Goal: Book appointment/travel/reservation

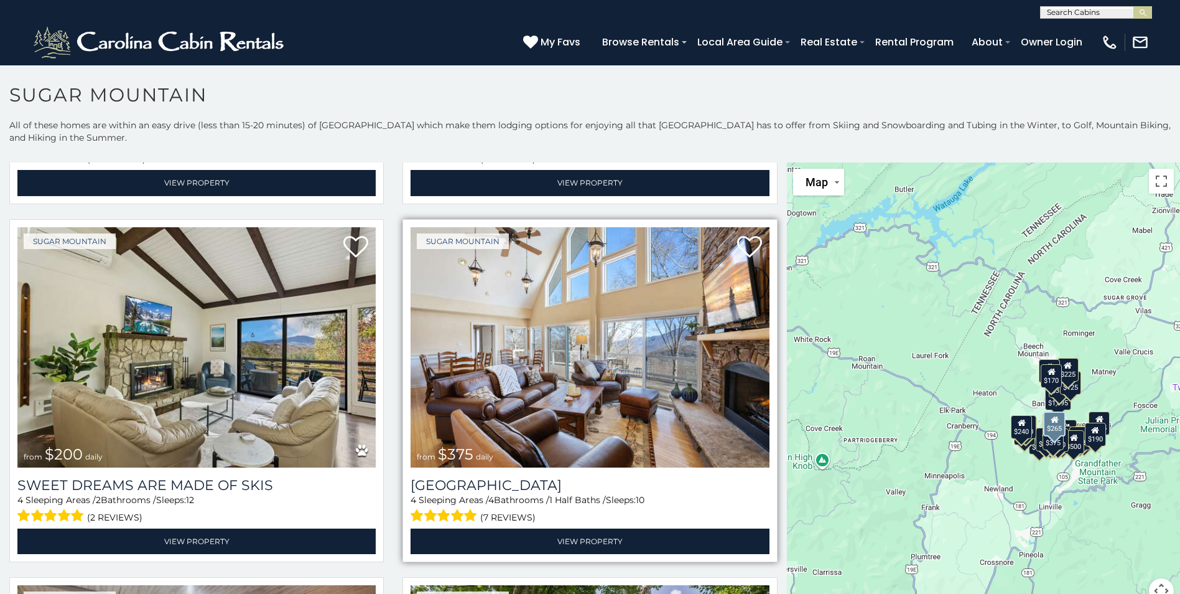
scroll to position [684, 0]
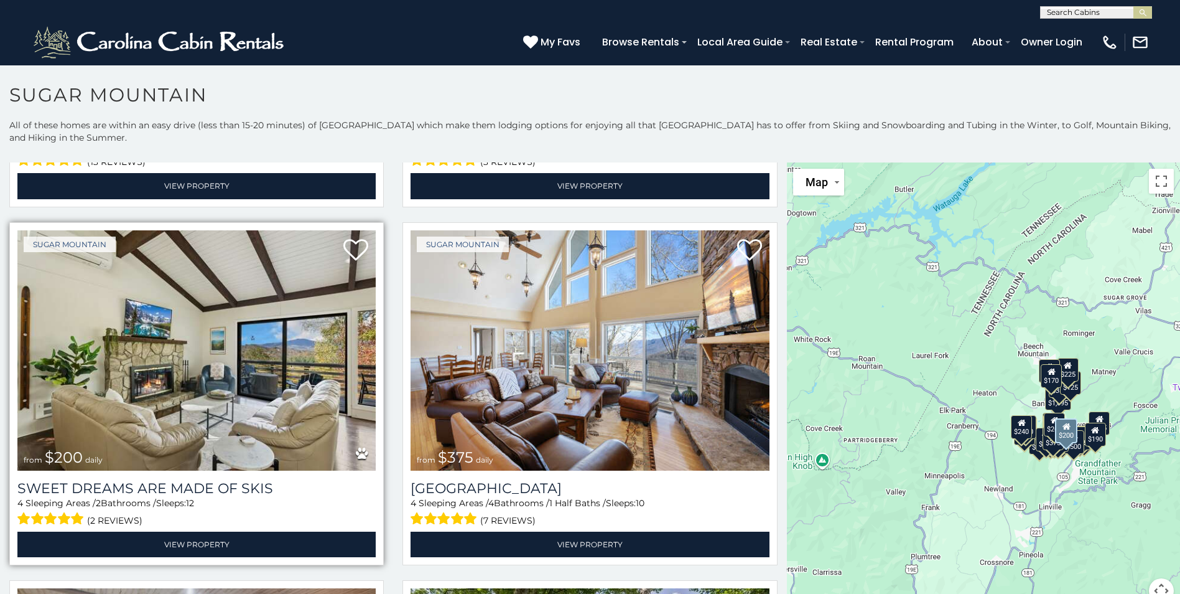
click at [340, 363] on img at bounding box center [196, 350] width 358 height 240
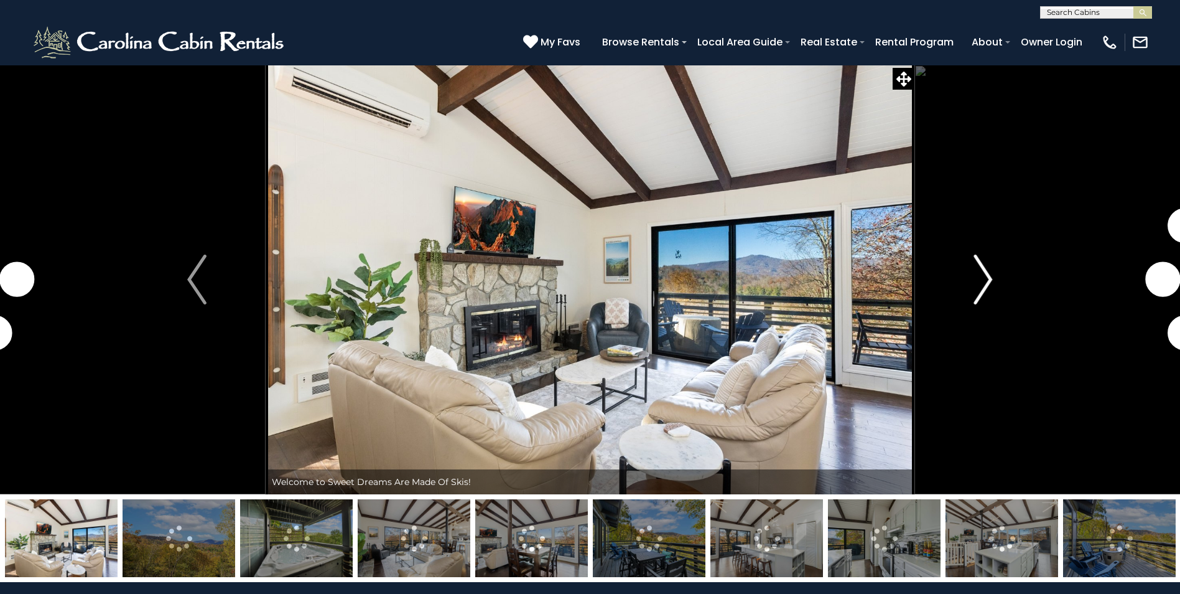
click at [981, 287] on img "Next" at bounding box center [983, 279] width 19 height 50
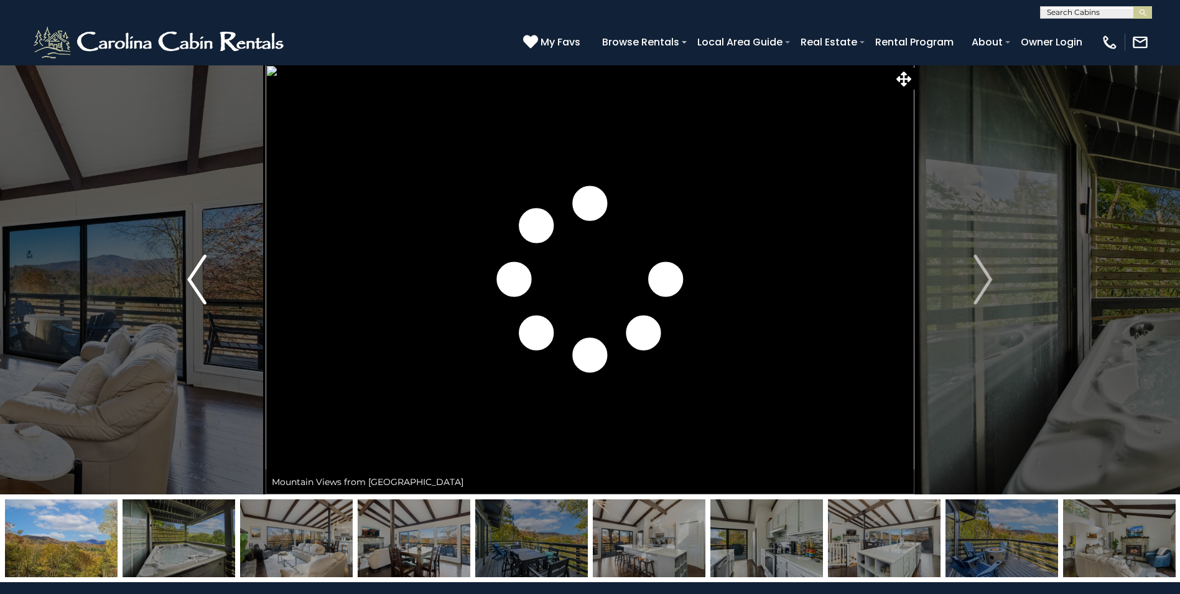
click at [207, 287] on button "Previous" at bounding box center [196, 279] width 137 height 429
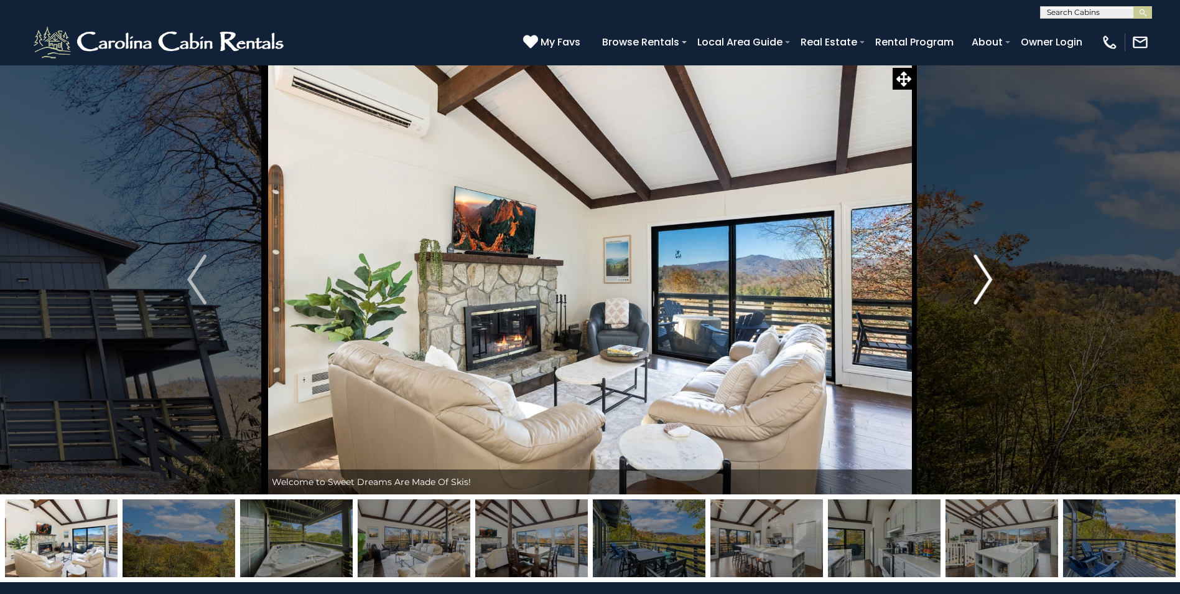
click at [976, 296] on img "Next" at bounding box center [983, 279] width 19 height 50
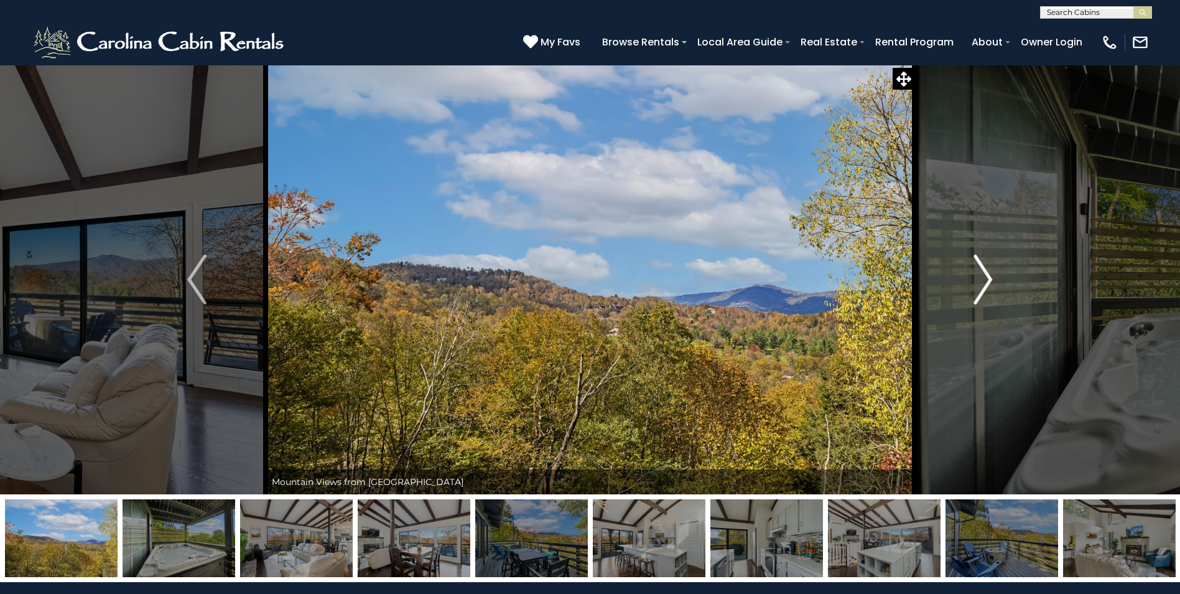
click at [976, 296] on img "Next" at bounding box center [983, 279] width 19 height 50
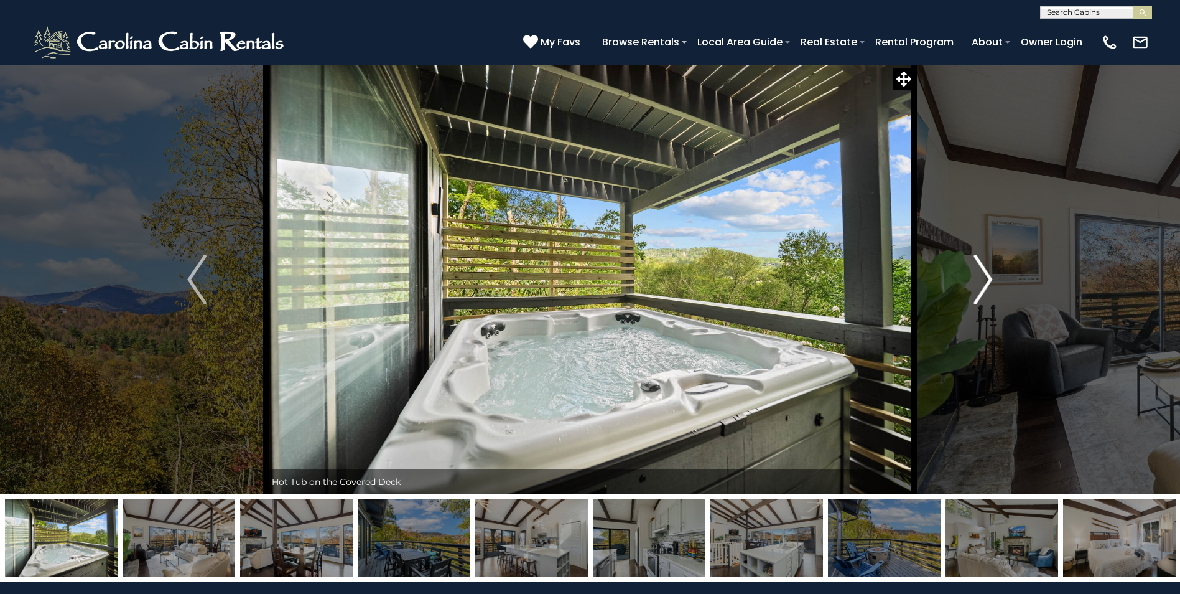
click at [976, 296] on img "Next" at bounding box center [983, 279] width 19 height 50
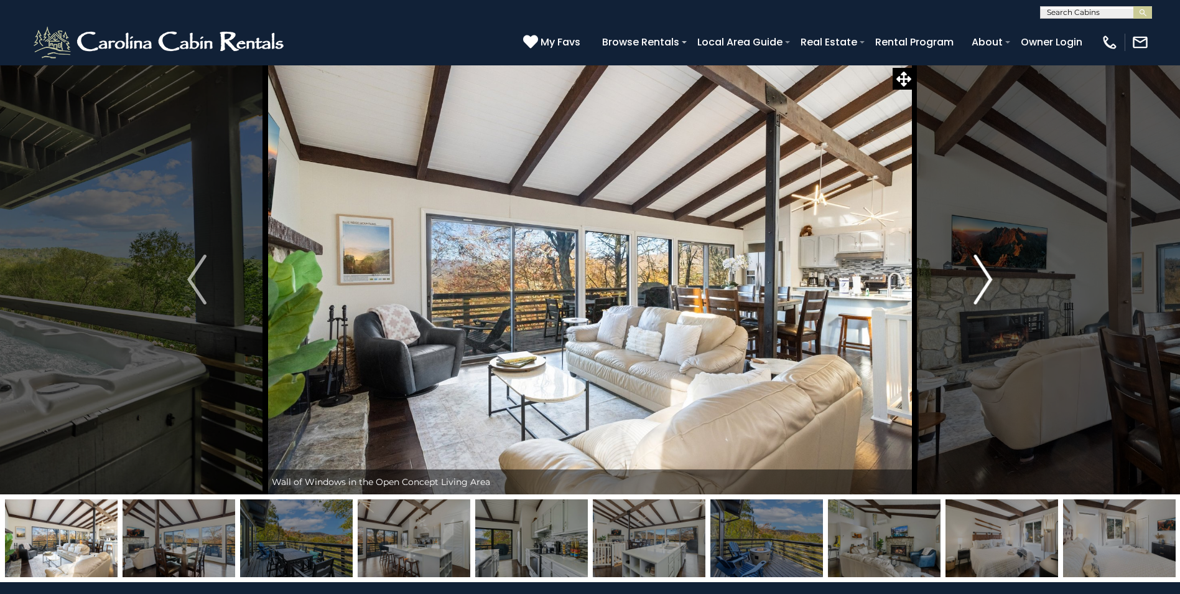
click at [976, 296] on img "Next" at bounding box center [983, 279] width 19 height 50
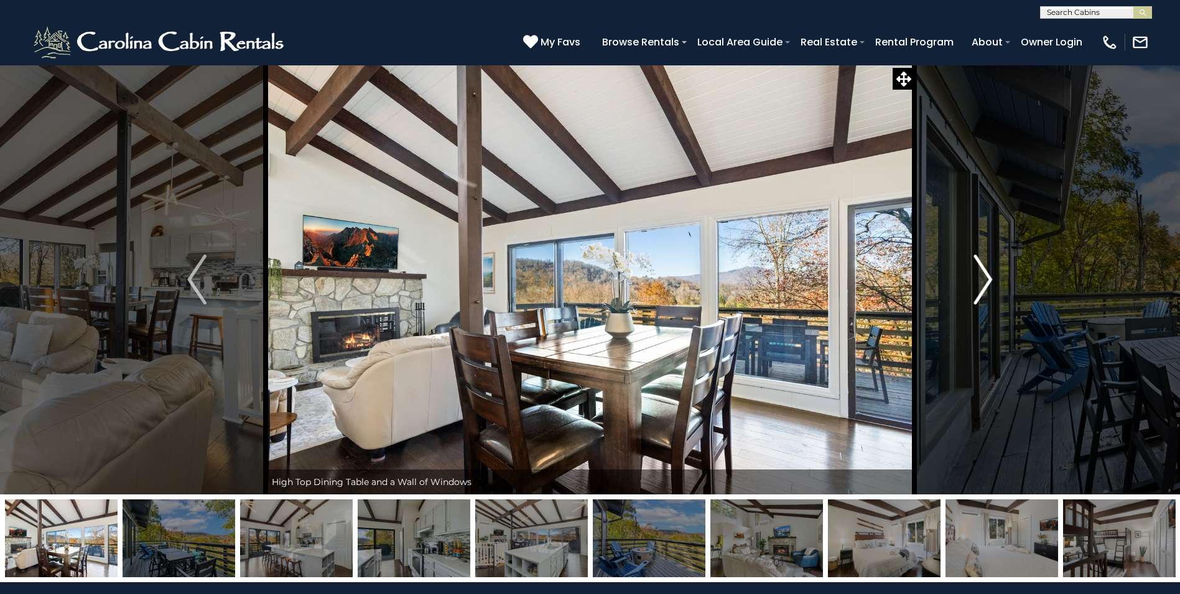
click at [976, 296] on img "Next" at bounding box center [983, 279] width 19 height 50
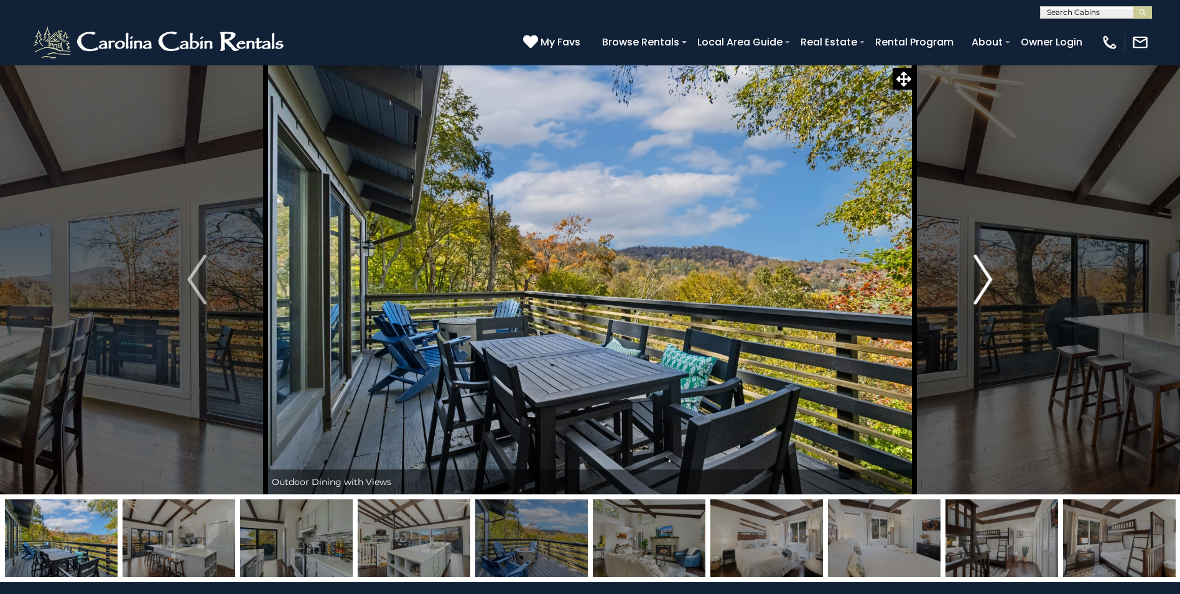
click at [976, 296] on img "Next" at bounding box center [983, 279] width 19 height 50
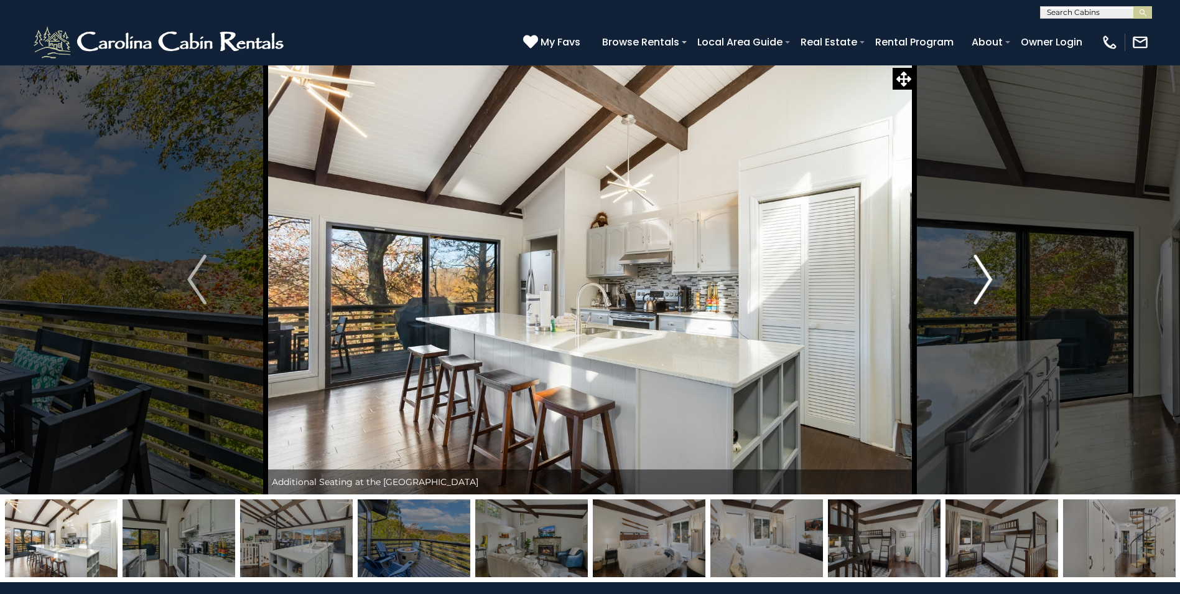
click at [976, 296] on img "Next" at bounding box center [983, 279] width 19 height 50
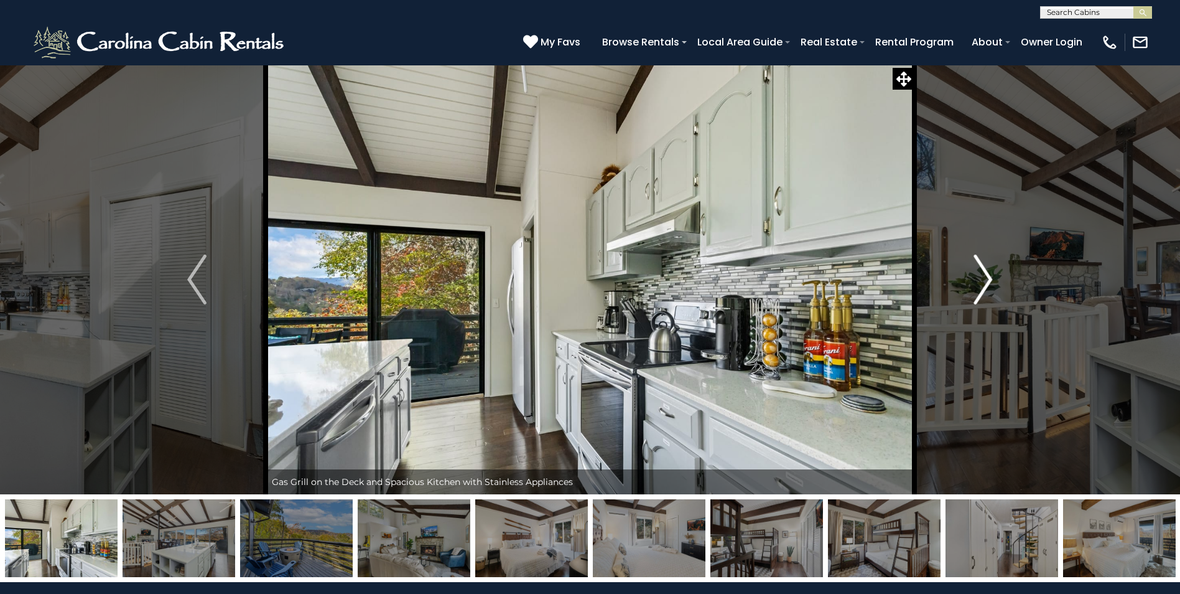
click at [976, 296] on img "Next" at bounding box center [983, 279] width 19 height 50
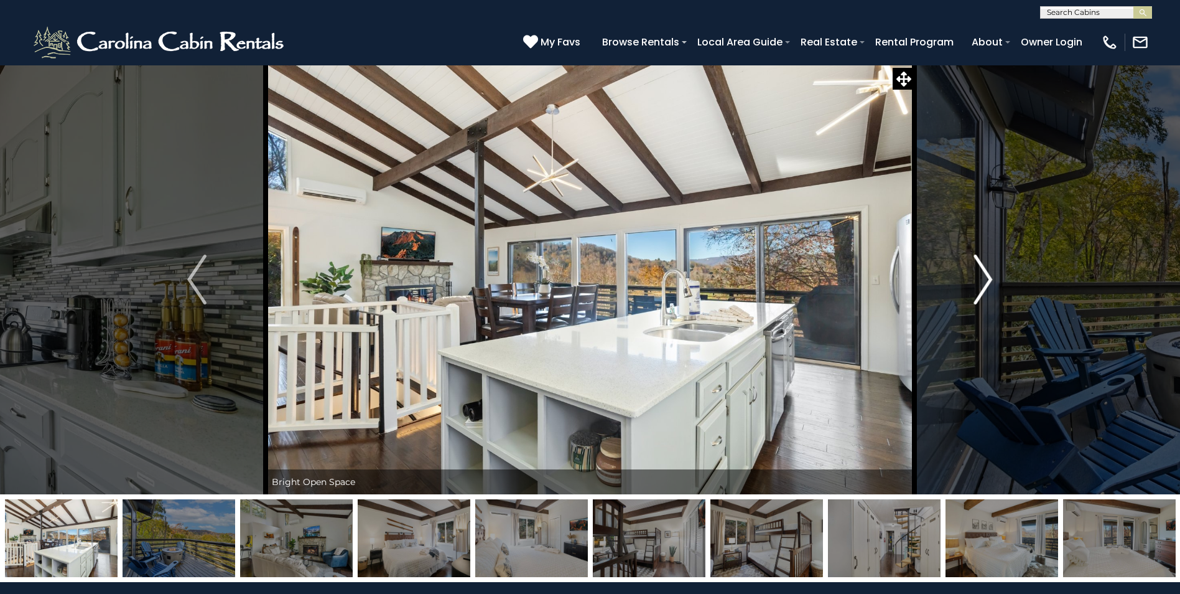
click at [976, 296] on img "Next" at bounding box center [983, 279] width 19 height 50
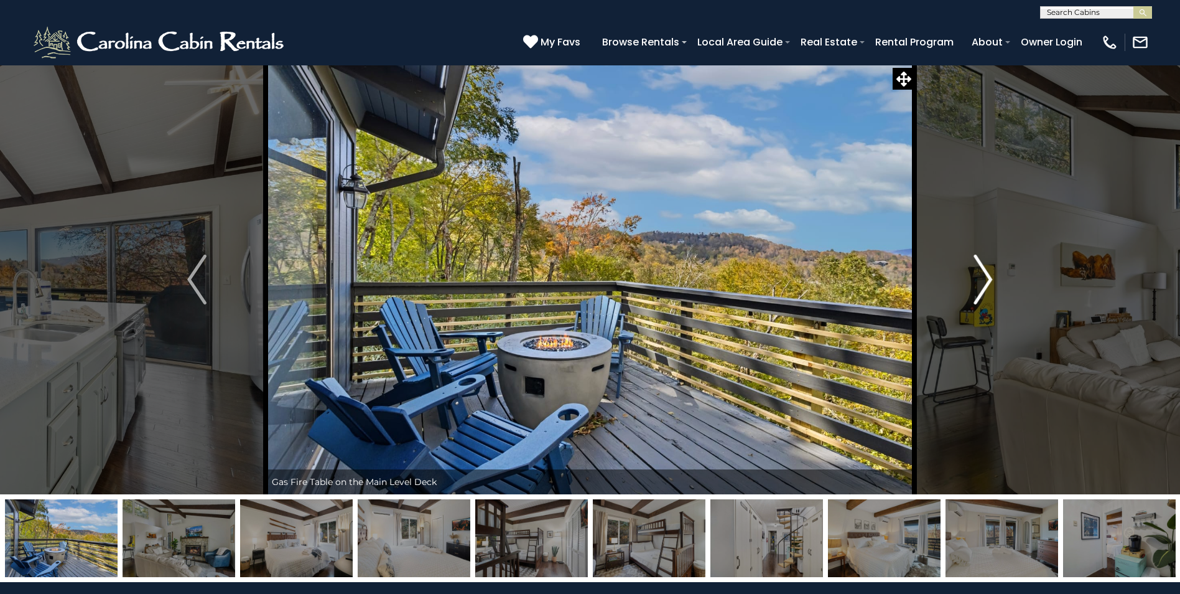
click at [976, 296] on img "Next" at bounding box center [983, 279] width 19 height 50
